Goal: Transaction & Acquisition: Purchase product/service

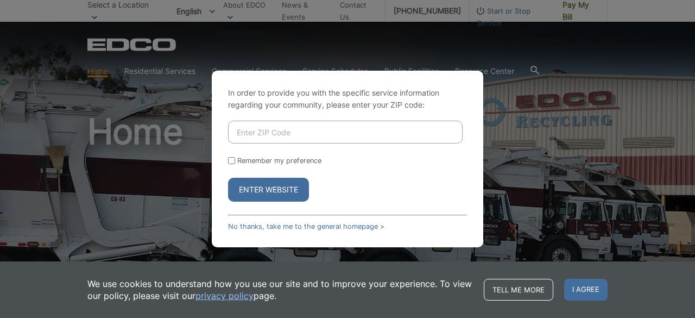
click at [276, 137] on input "Enter ZIP Code" at bounding box center [345, 132] width 235 height 23
type input "92025"
click at [266, 185] on button "Enter Website" at bounding box center [268, 190] width 81 height 24
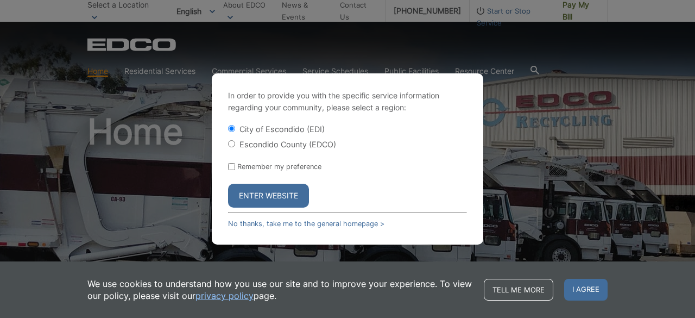
click at [231, 146] on input "Escondido County (EDCO)" at bounding box center [231, 143] width 7 height 7
radio input "true"
click at [265, 193] on button "Enter Website" at bounding box center [268, 196] width 81 height 24
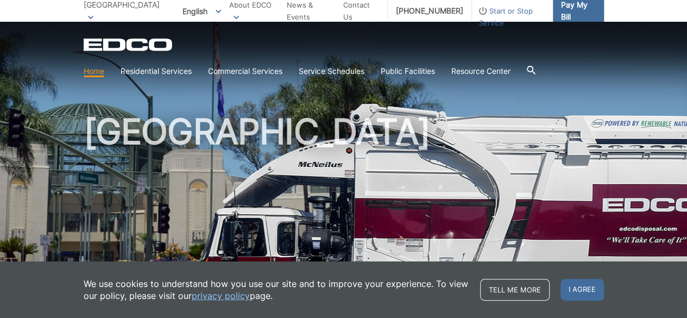
click at [568, 13] on span "Pay My Bill" at bounding box center [578, 11] width 34 height 24
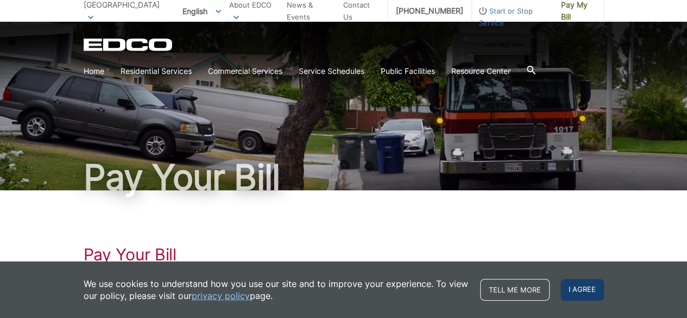
click at [581, 286] on span "I agree" at bounding box center [582, 290] width 43 height 22
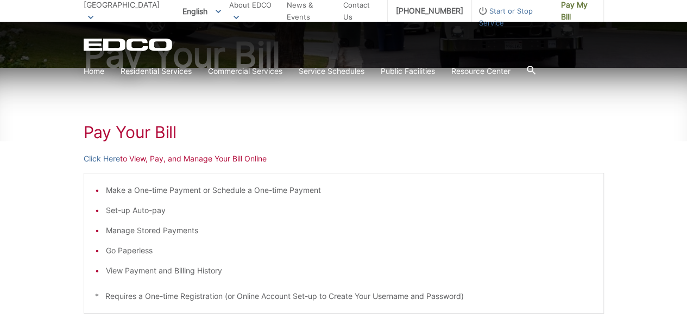
scroll to position [157, 0]
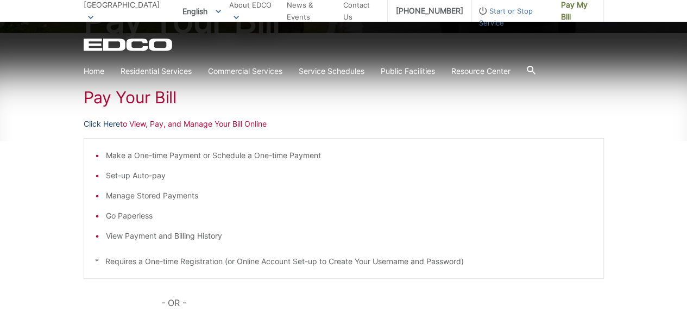
click at [110, 124] on link "Click Here" at bounding box center [102, 124] width 36 height 12
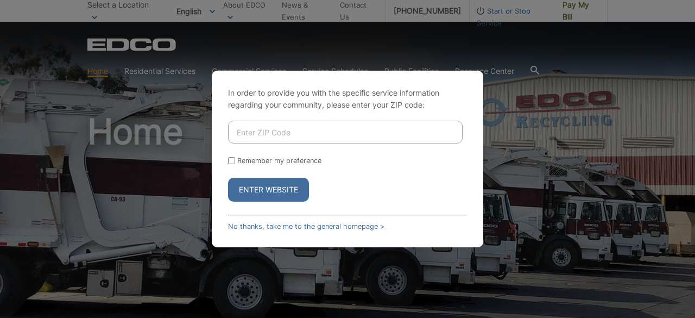
click at [301, 124] on input "Enter ZIP Code" at bounding box center [345, 132] width 235 height 23
type input "92025"
click at [275, 183] on button "Enter Website" at bounding box center [268, 190] width 81 height 24
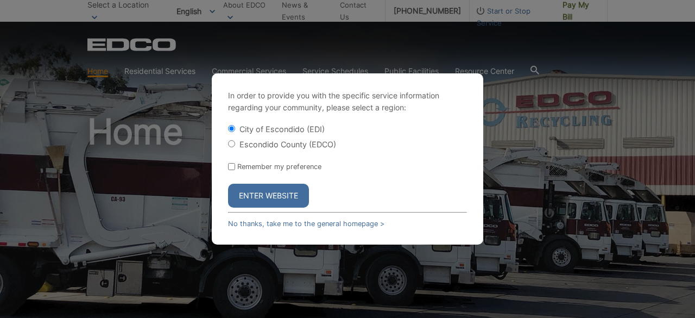
click at [229, 144] on input "Escondido County (EDCO)" at bounding box center [231, 143] width 7 height 7
radio input "true"
click at [258, 188] on button "Enter Website" at bounding box center [268, 196] width 81 height 24
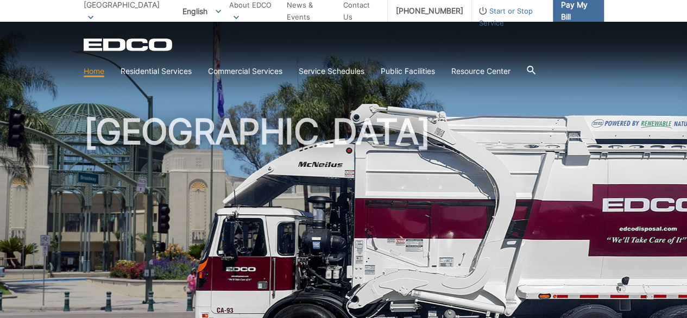
click at [587, 9] on span "Pay My Bill" at bounding box center [578, 11] width 34 height 24
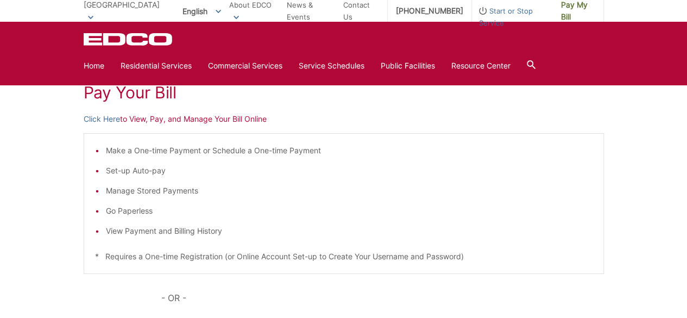
scroll to position [160, 0]
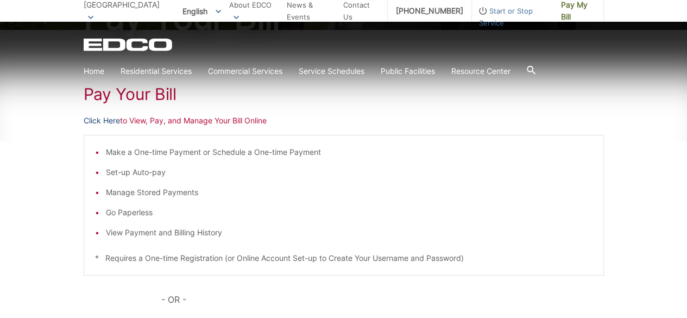
click at [100, 119] on link "Click Here" at bounding box center [102, 121] width 36 height 12
